Goal: Information Seeking & Learning: Learn about a topic

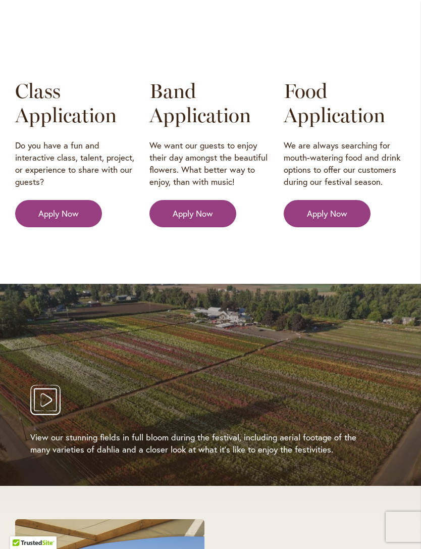
scroll to position [1723, 0]
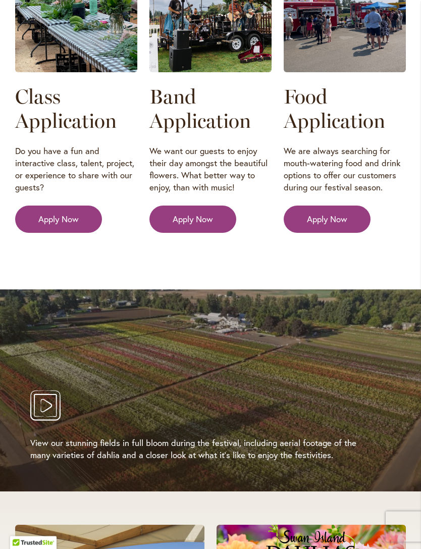
click at [49, 396] on icon "Play Video" at bounding box center [45, 406] width 30 height 30
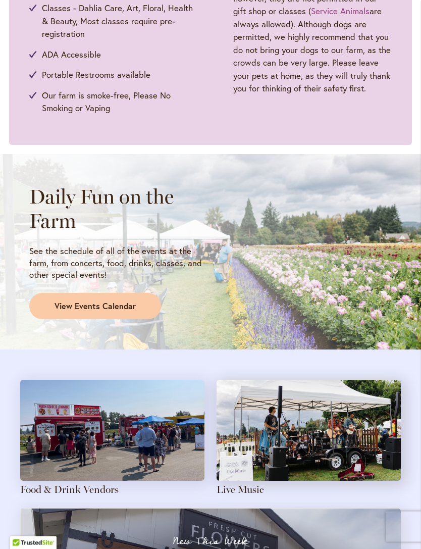
scroll to position [642, 0]
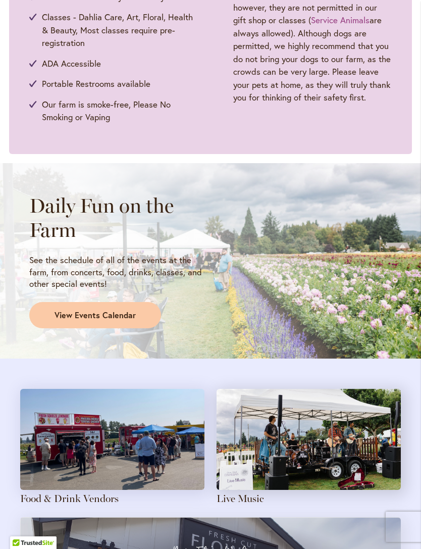
click at [94, 311] on span "View Events Calendar" at bounding box center [95, 316] width 81 height 12
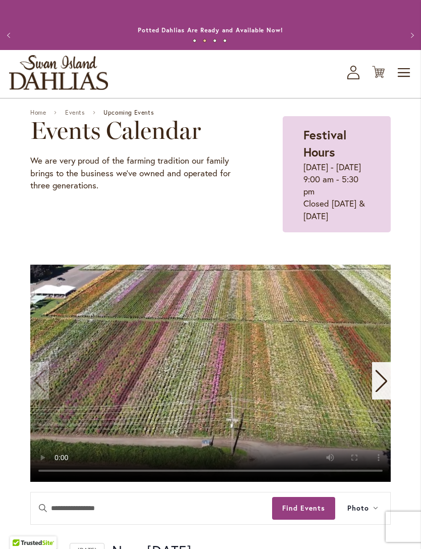
click at [100, 464] on video "1 / 11" at bounding box center [210, 373] width 361 height 217
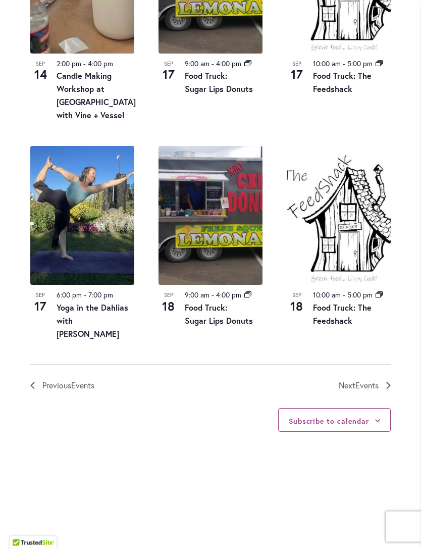
scroll to position [1137, 0]
click at [363, 380] on span "Events" at bounding box center [367, 385] width 23 height 11
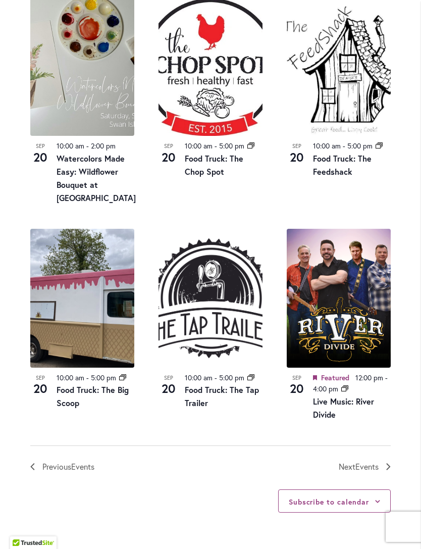
scroll to position [1015, 0]
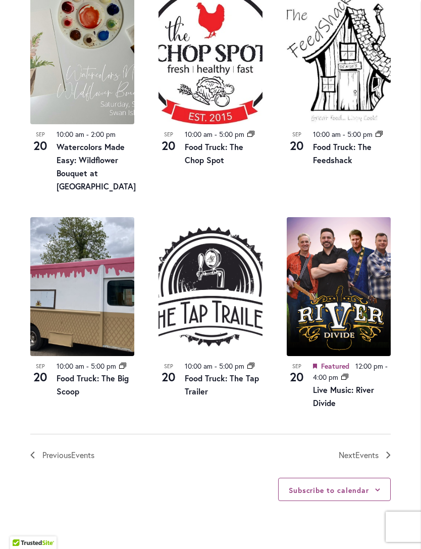
click at [363, 460] on span "Events" at bounding box center [367, 455] width 23 height 11
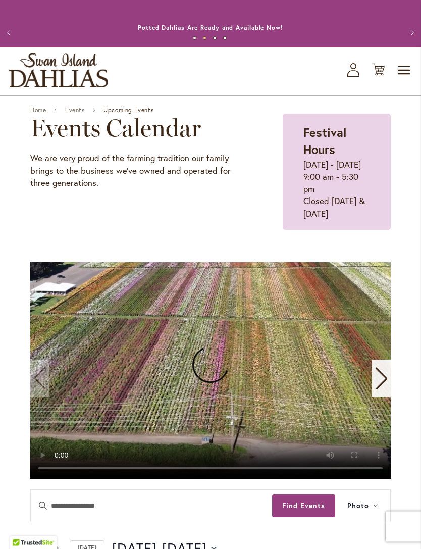
scroll to position [0, 0]
